Goal: Information Seeking & Learning: Learn about a topic

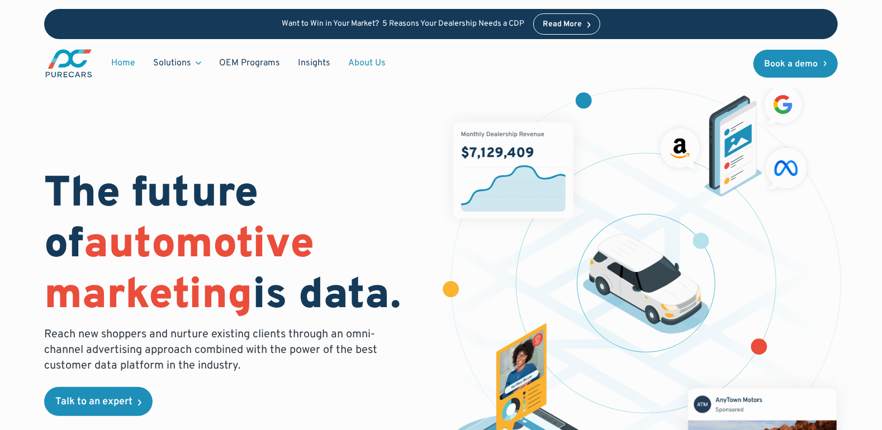
click at [352, 64] on link "About Us" at bounding box center [366, 63] width 55 height 21
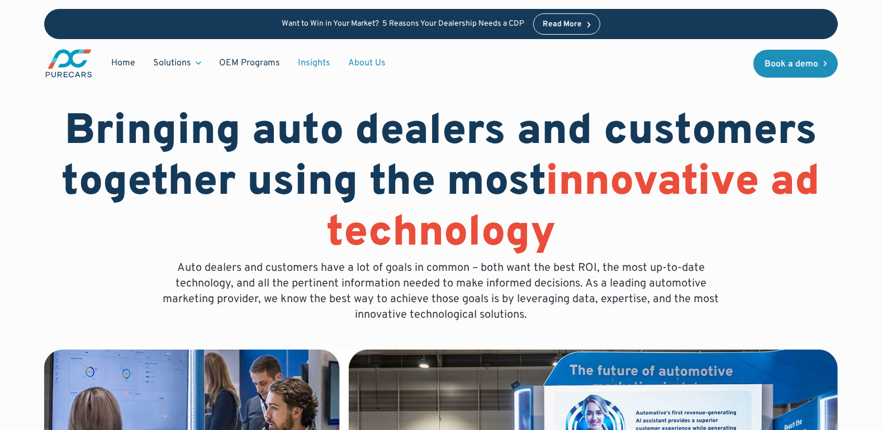
click at [311, 72] on link "Insights" at bounding box center [314, 63] width 50 height 21
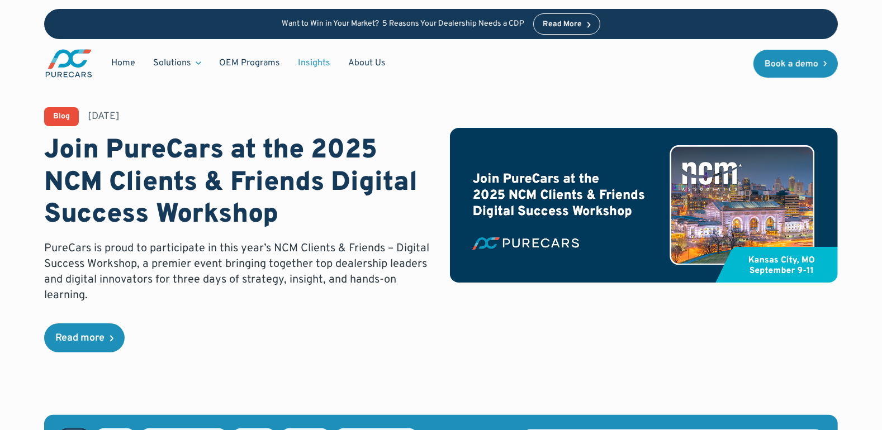
scroll to position [168, 0]
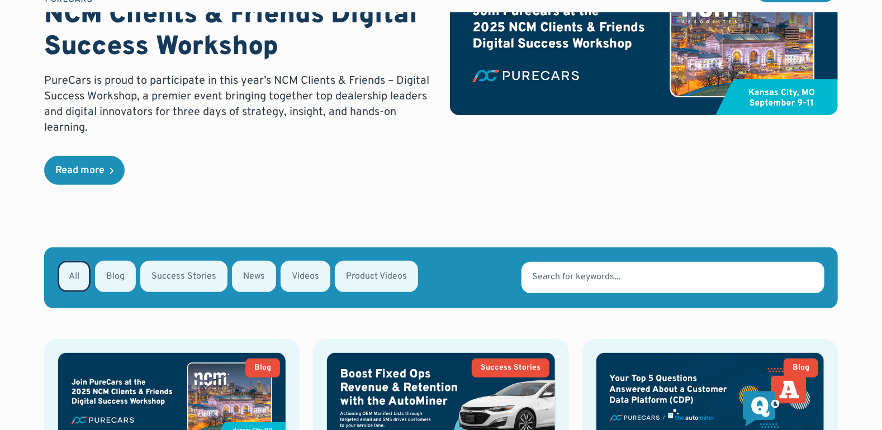
click at [647, 272] on input "Email Form" at bounding box center [672, 277] width 303 height 31
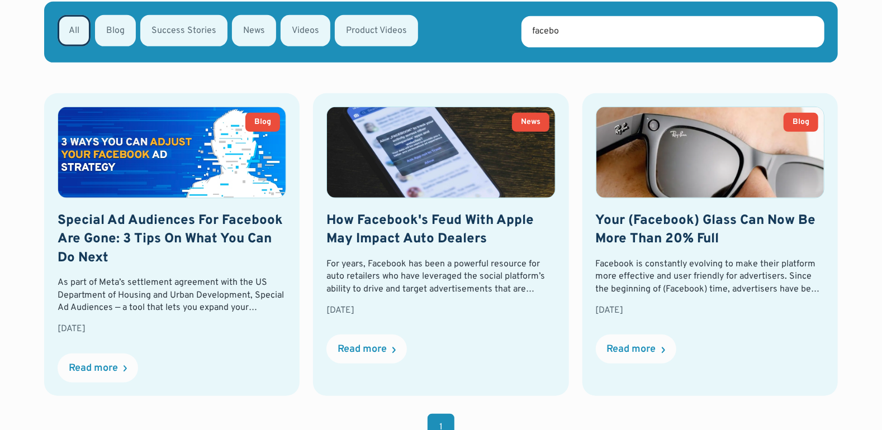
scroll to position [415, 0]
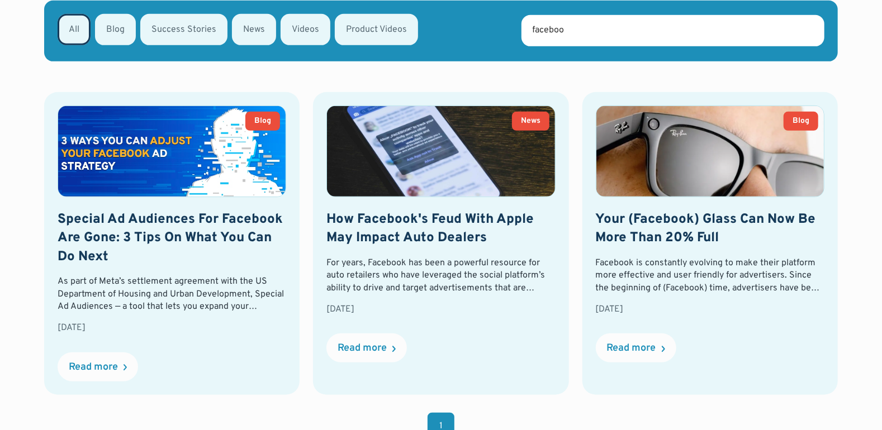
type input "facebook"
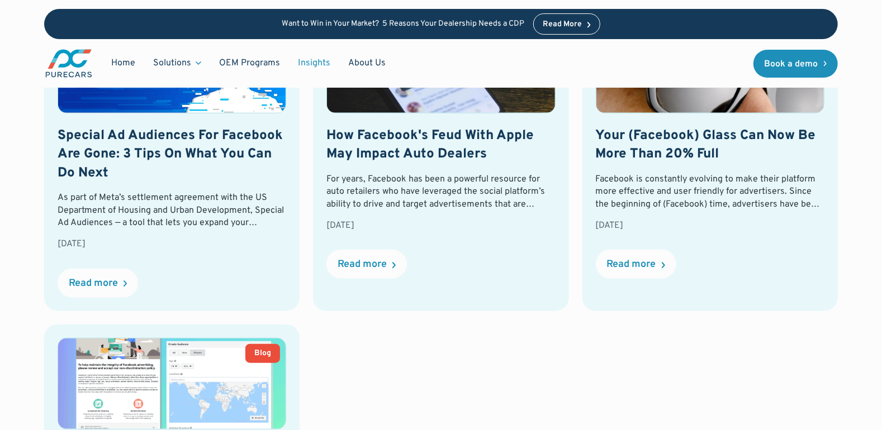
scroll to position [247, 0]
